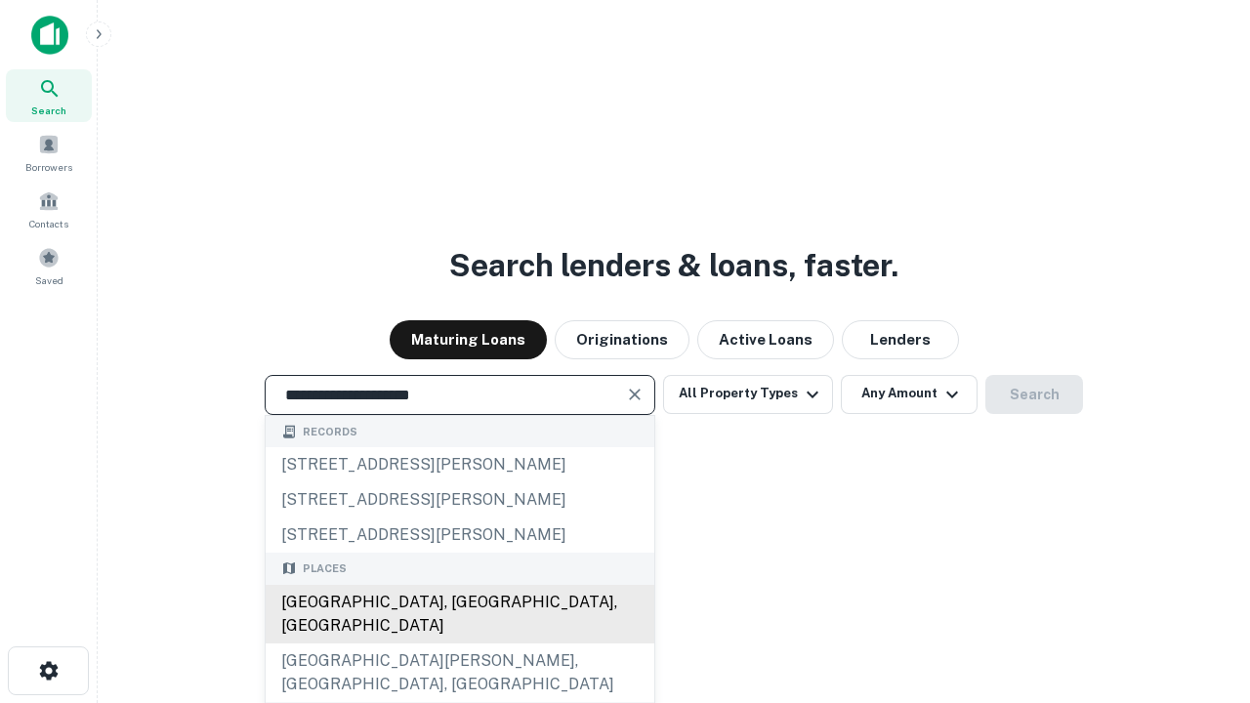
click at [459, 643] on div "Santa Monica, CA, USA" at bounding box center [460, 614] width 389 height 59
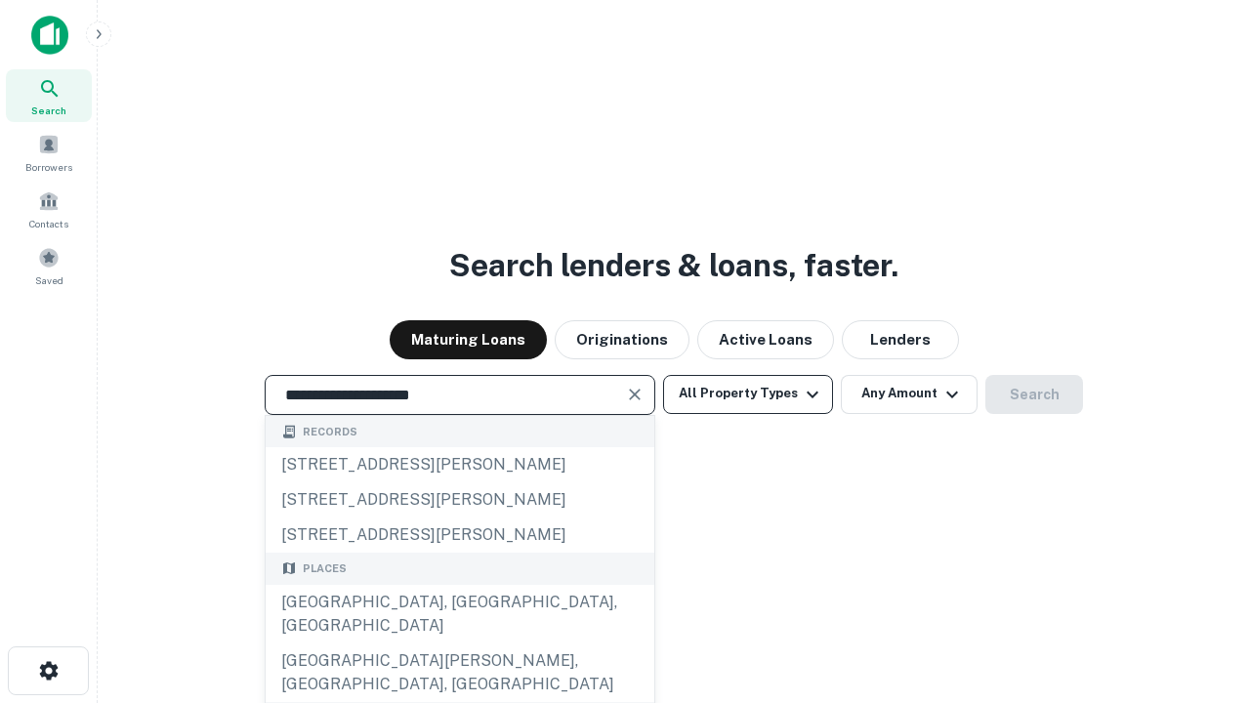
click at [748, 393] on button "All Property Types" at bounding box center [748, 394] width 170 height 39
type input "**********"
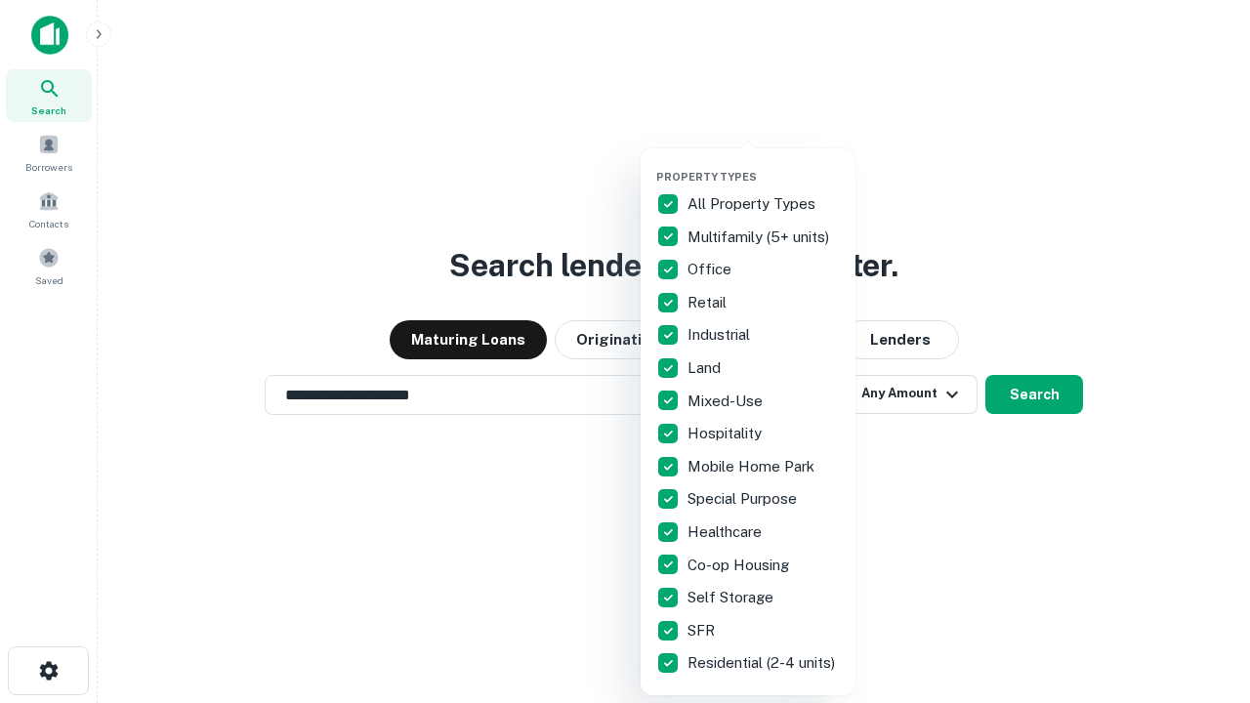
click at [763, 164] on button "button" at bounding box center [763, 164] width 215 height 1
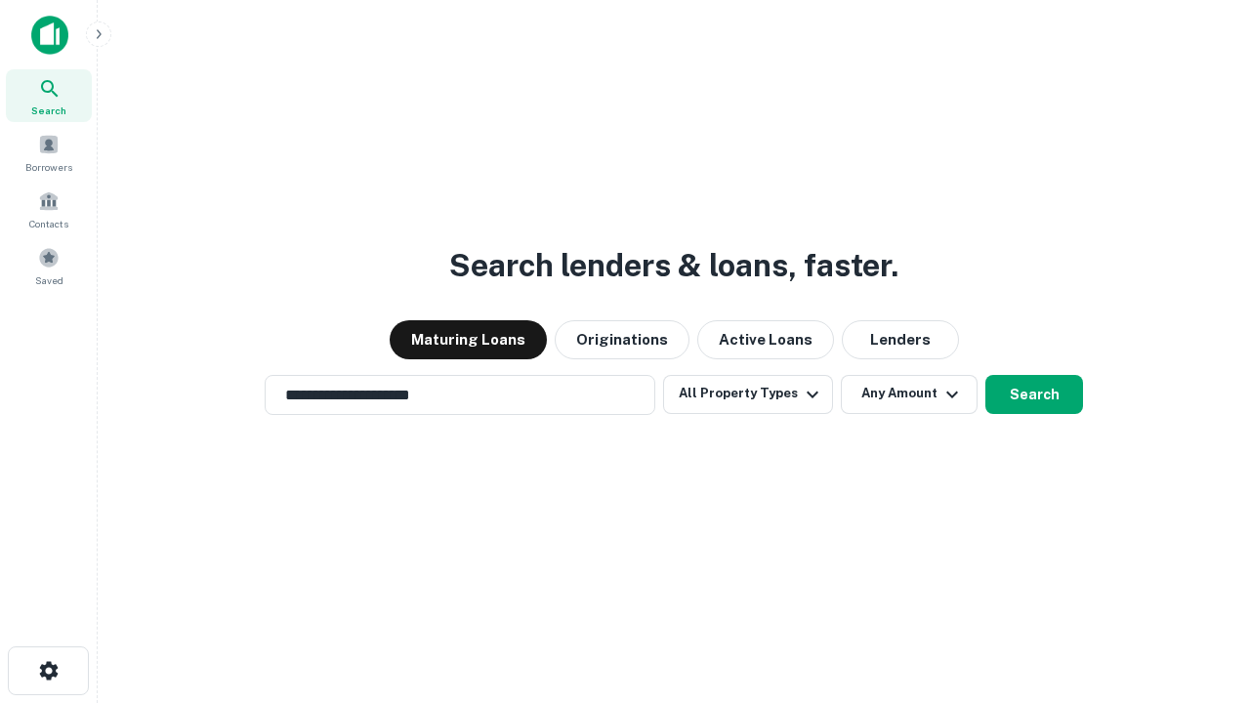
scroll to position [12, 235]
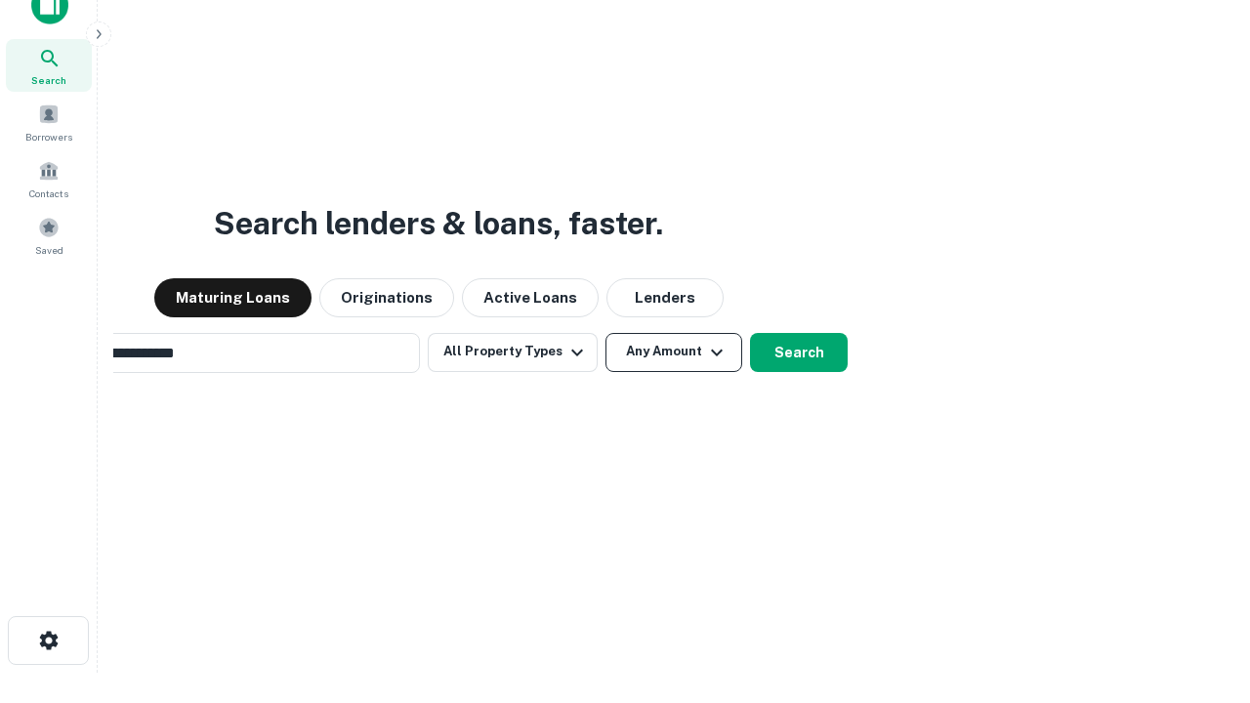
click at [605, 333] on button "Any Amount" at bounding box center [673, 352] width 137 height 39
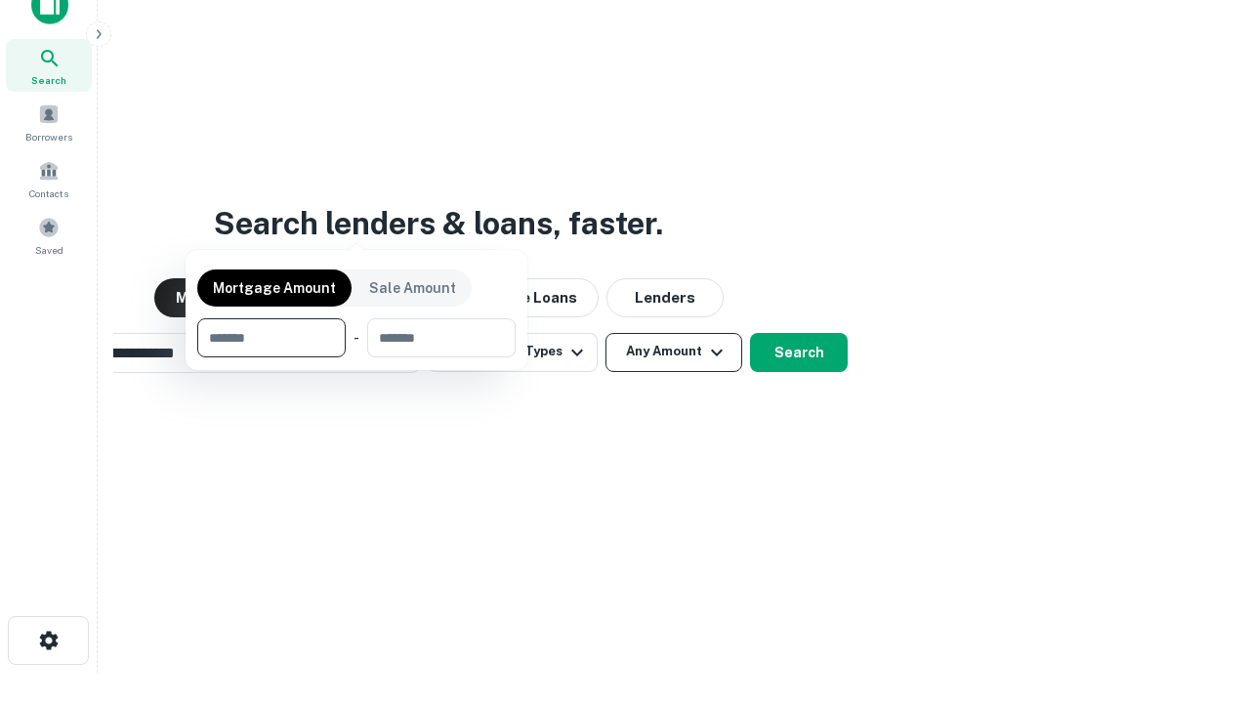
scroll to position [31, 0]
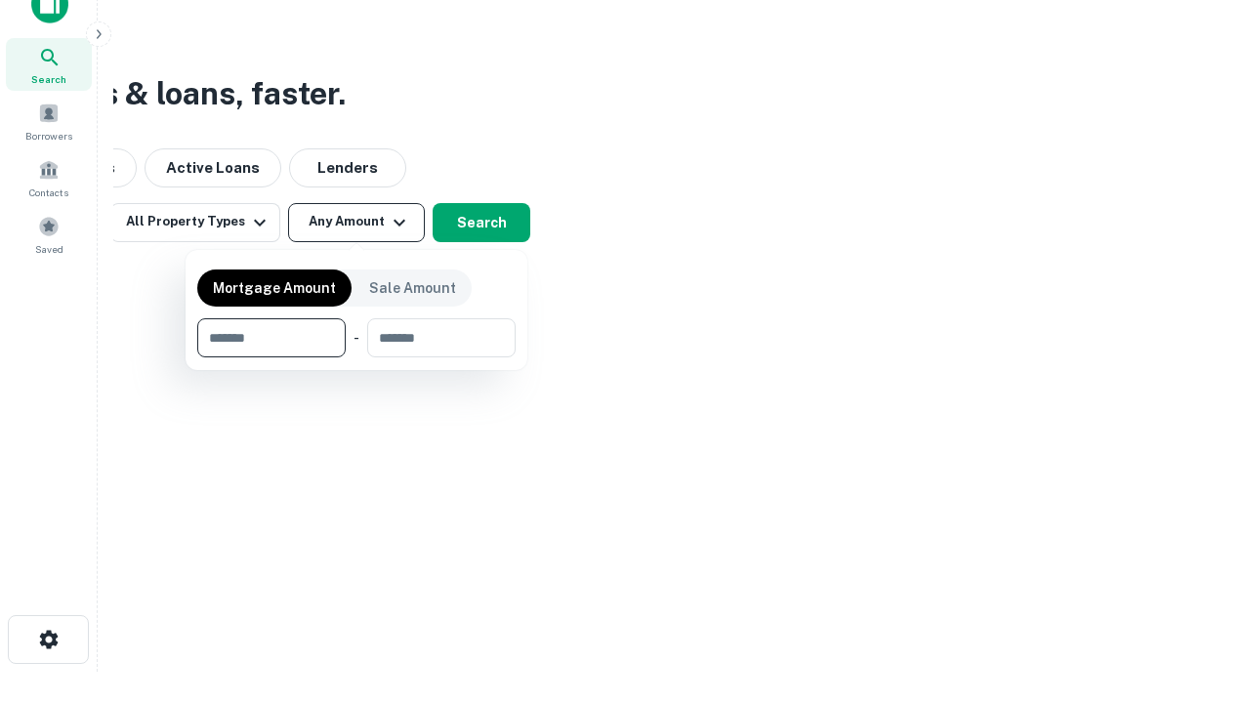
type input "*******"
click at [356, 357] on button "button" at bounding box center [356, 357] width 318 height 1
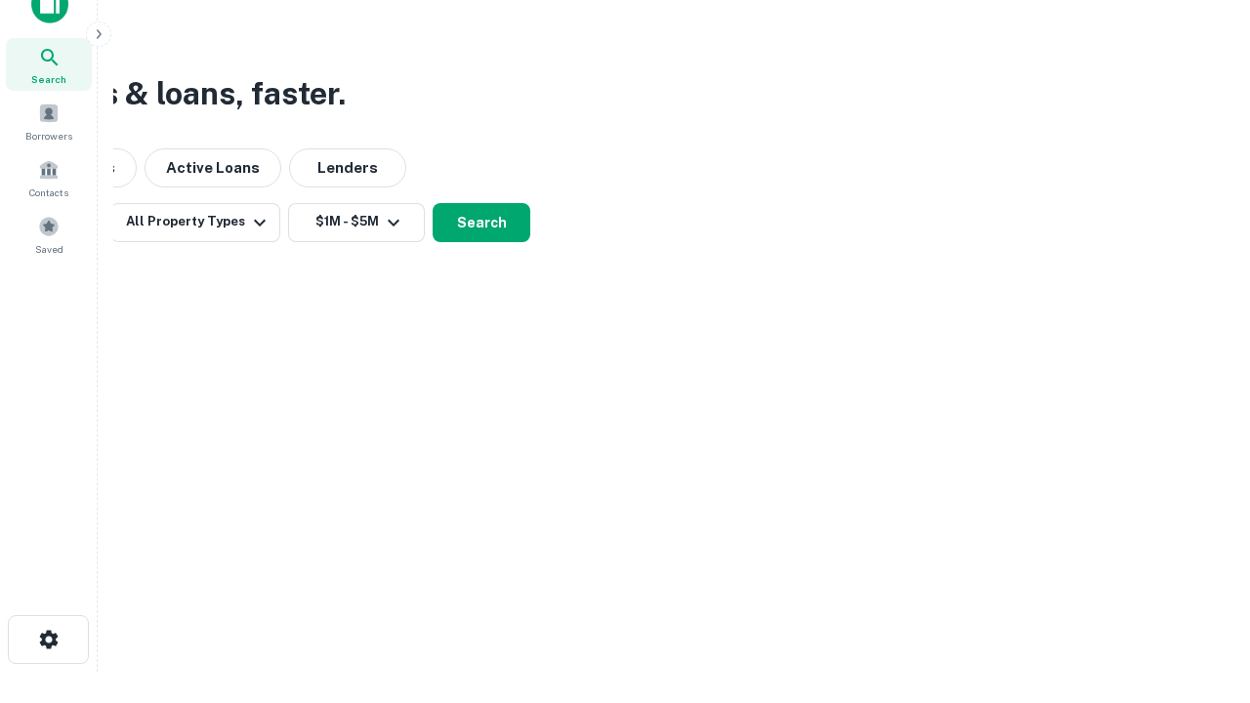
scroll to position [12, 360]
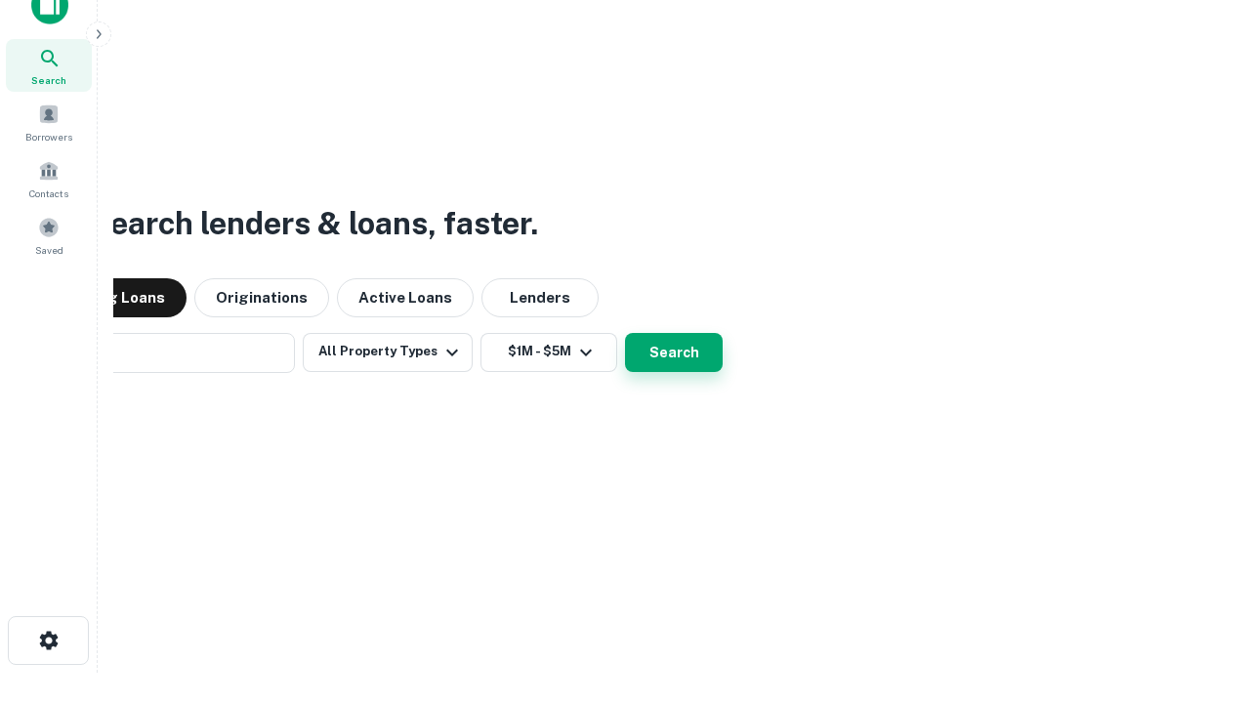
click at [625, 333] on button "Search" at bounding box center [674, 352] width 98 height 39
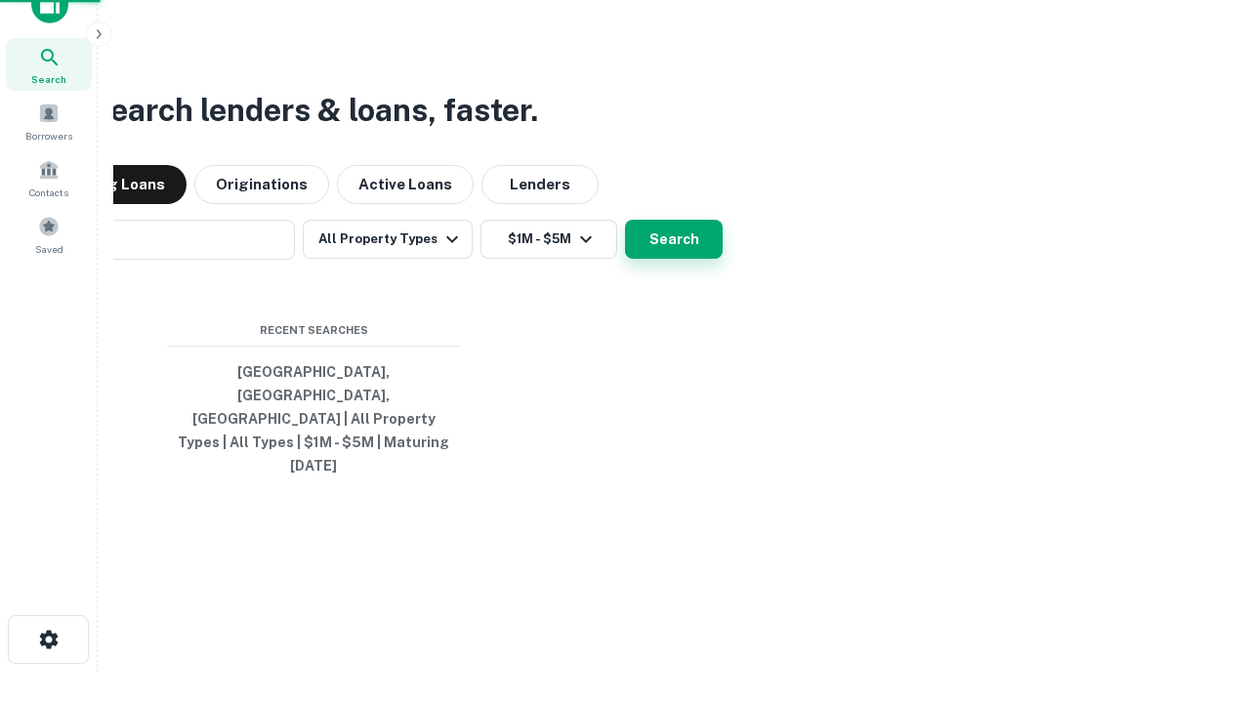
scroll to position [52, 553]
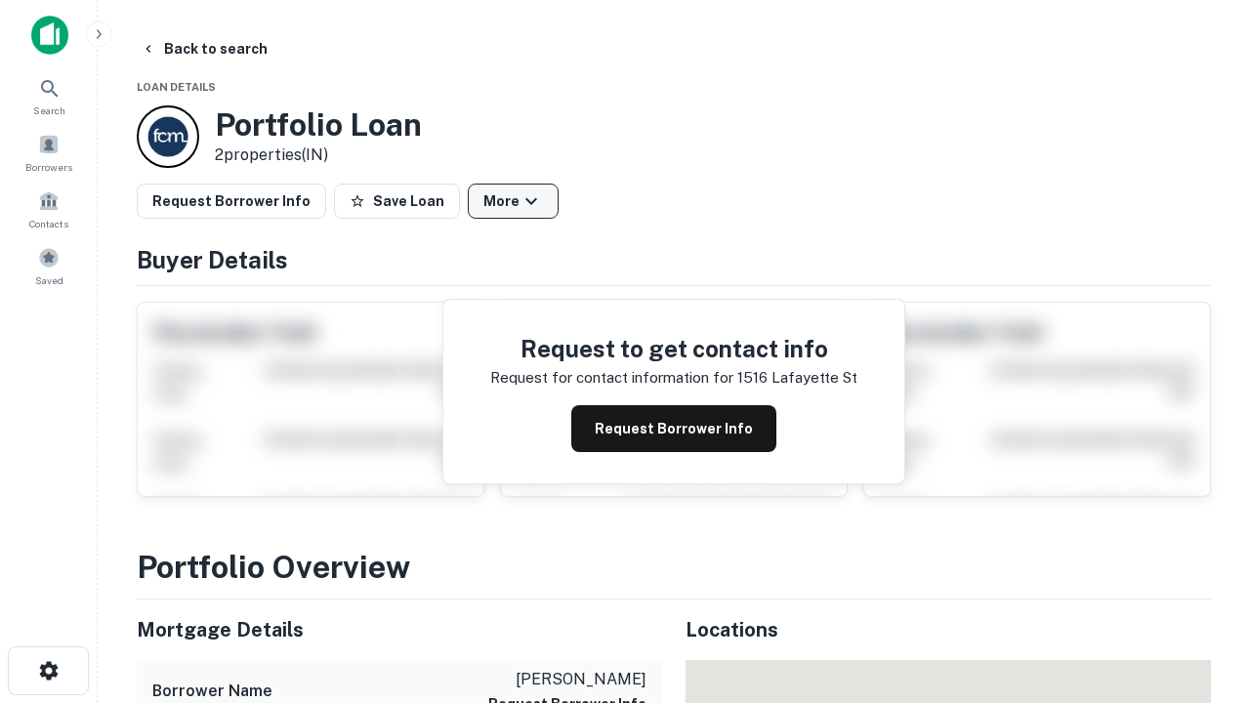
click at [513, 201] on button "More" at bounding box center [513, 201] width 91 height 35
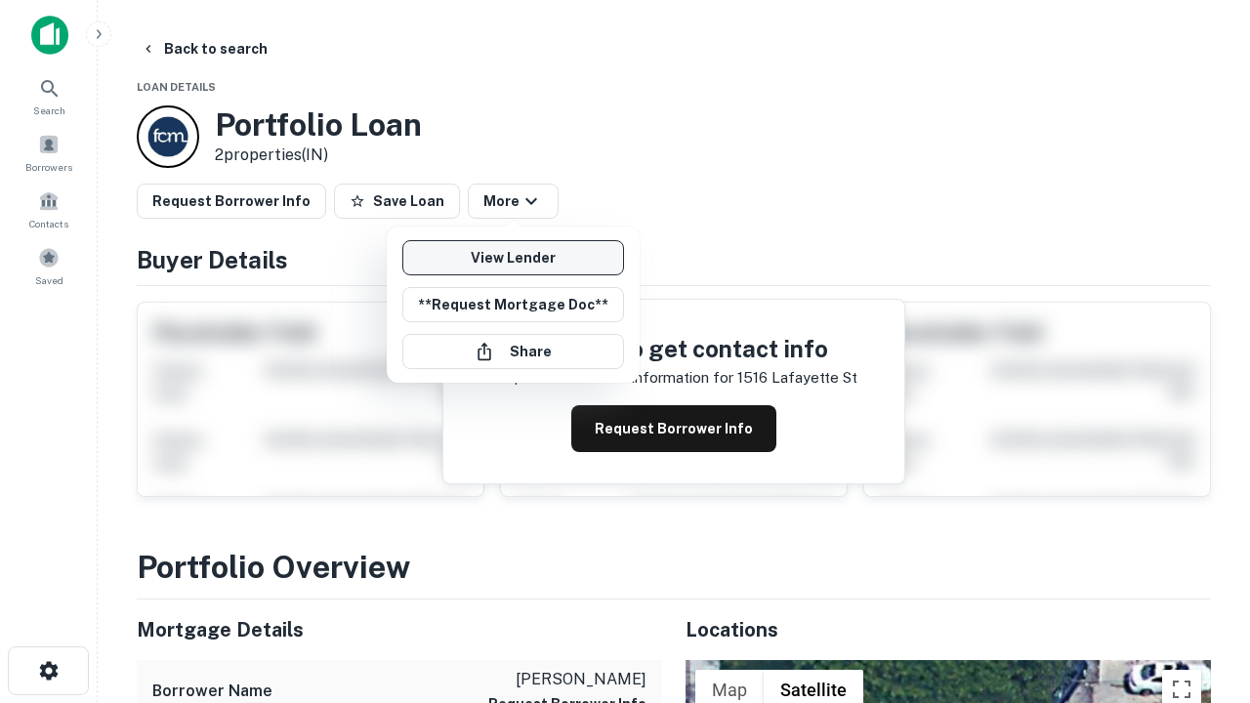
click at [513, 258] on link "View Lender" at bounding box center [513, 257] width 222 height 35
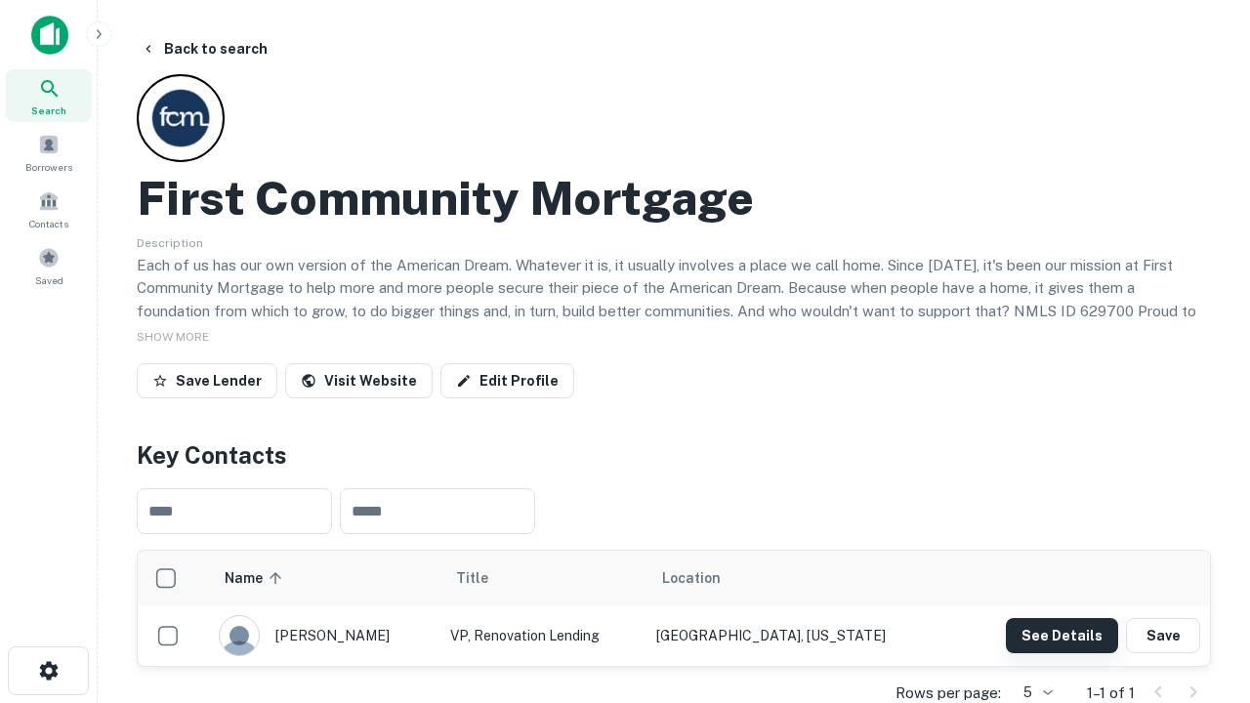
click at [1061, 635] on button "See Details" at bounding box center [1062, 635] width 112 height 35
click at [48, 671] on icon "button" at bounding box center [48, 670] width 23 height 23
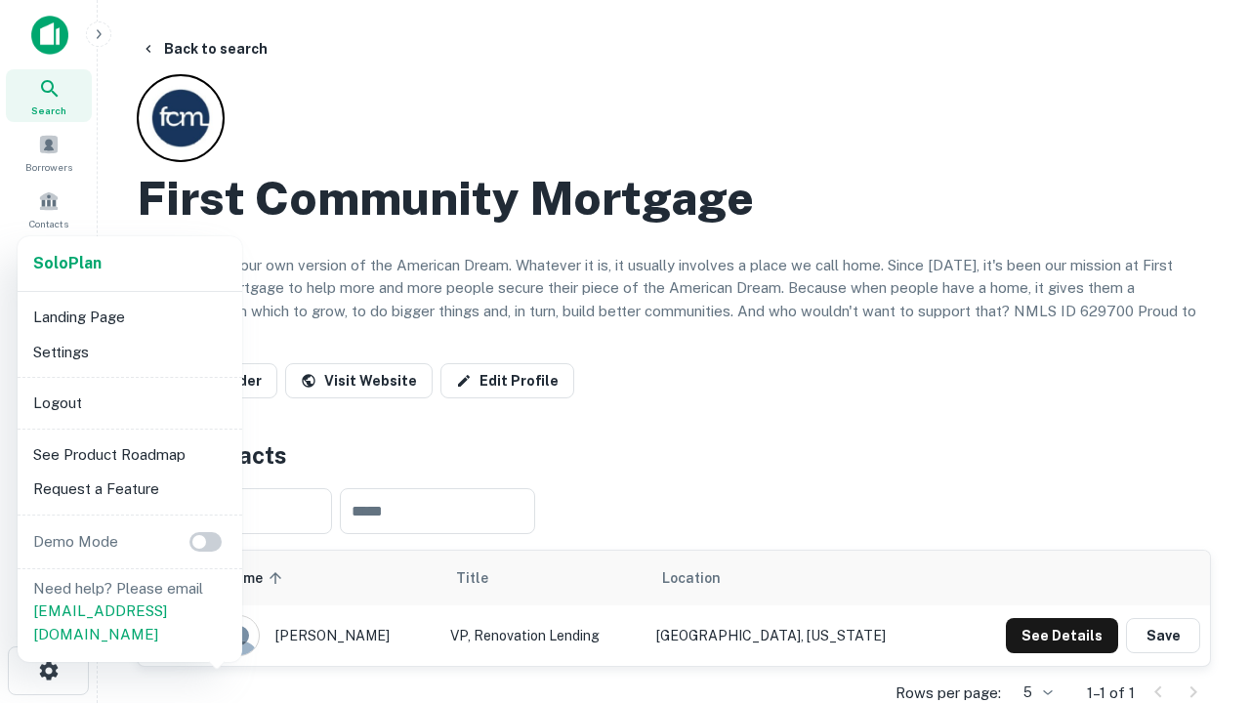
click at [129, 402] on li "Logout" at bounding box center [129, 403] width 209 height 35
